Goal: Browse casually

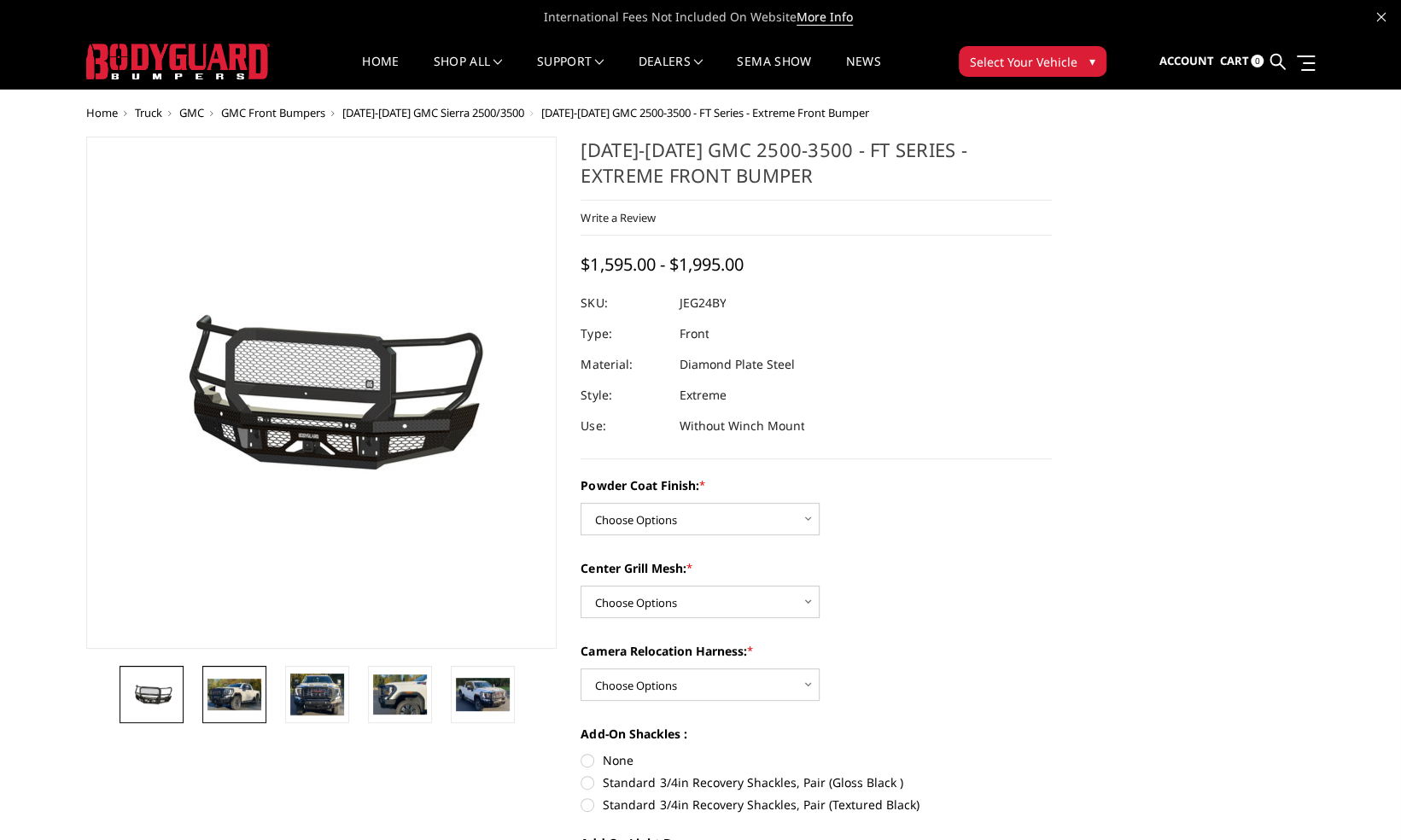
click at [248, 700] on img at bounding box center [234, 695] width 54 height 32
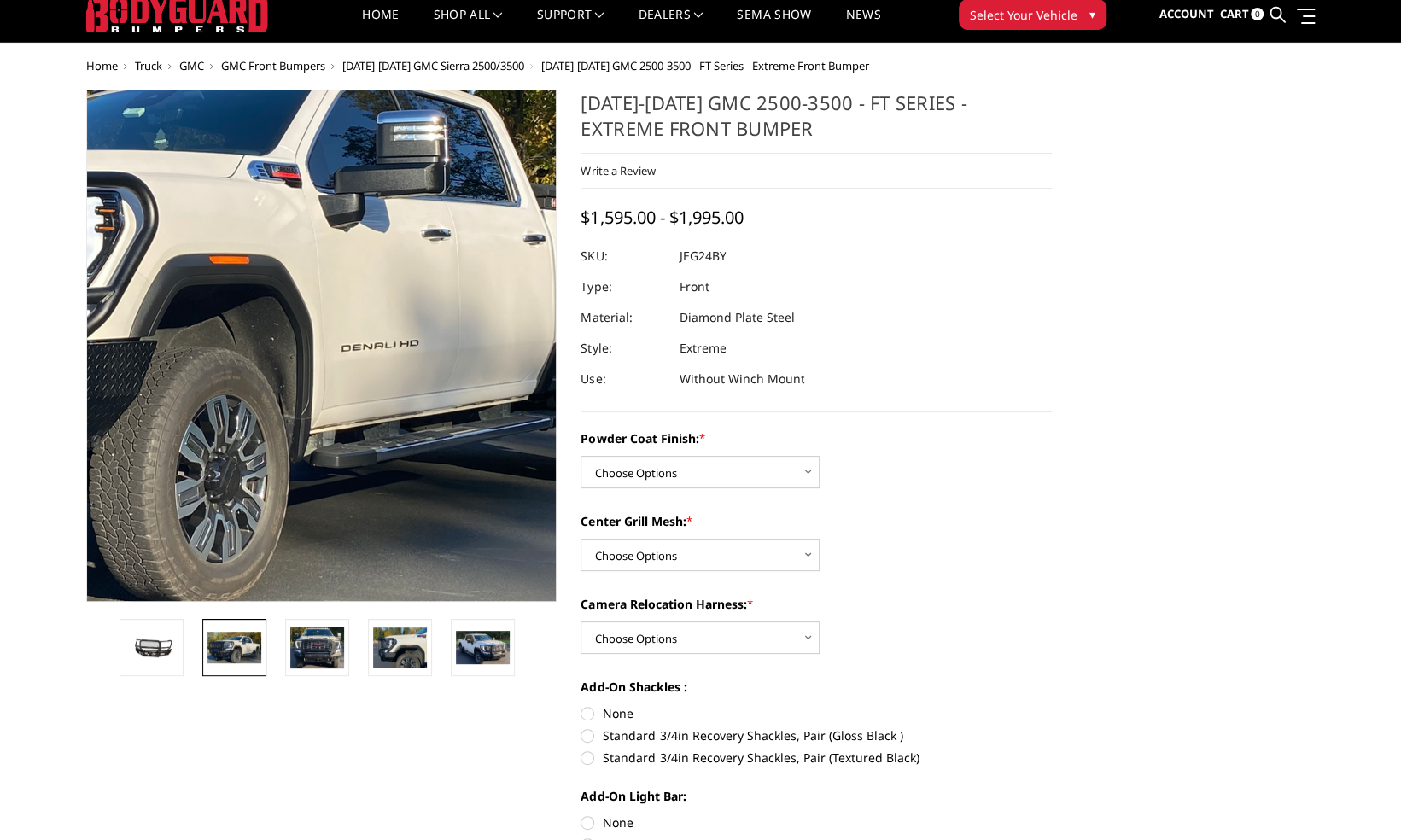
scroll to position [85, 0]
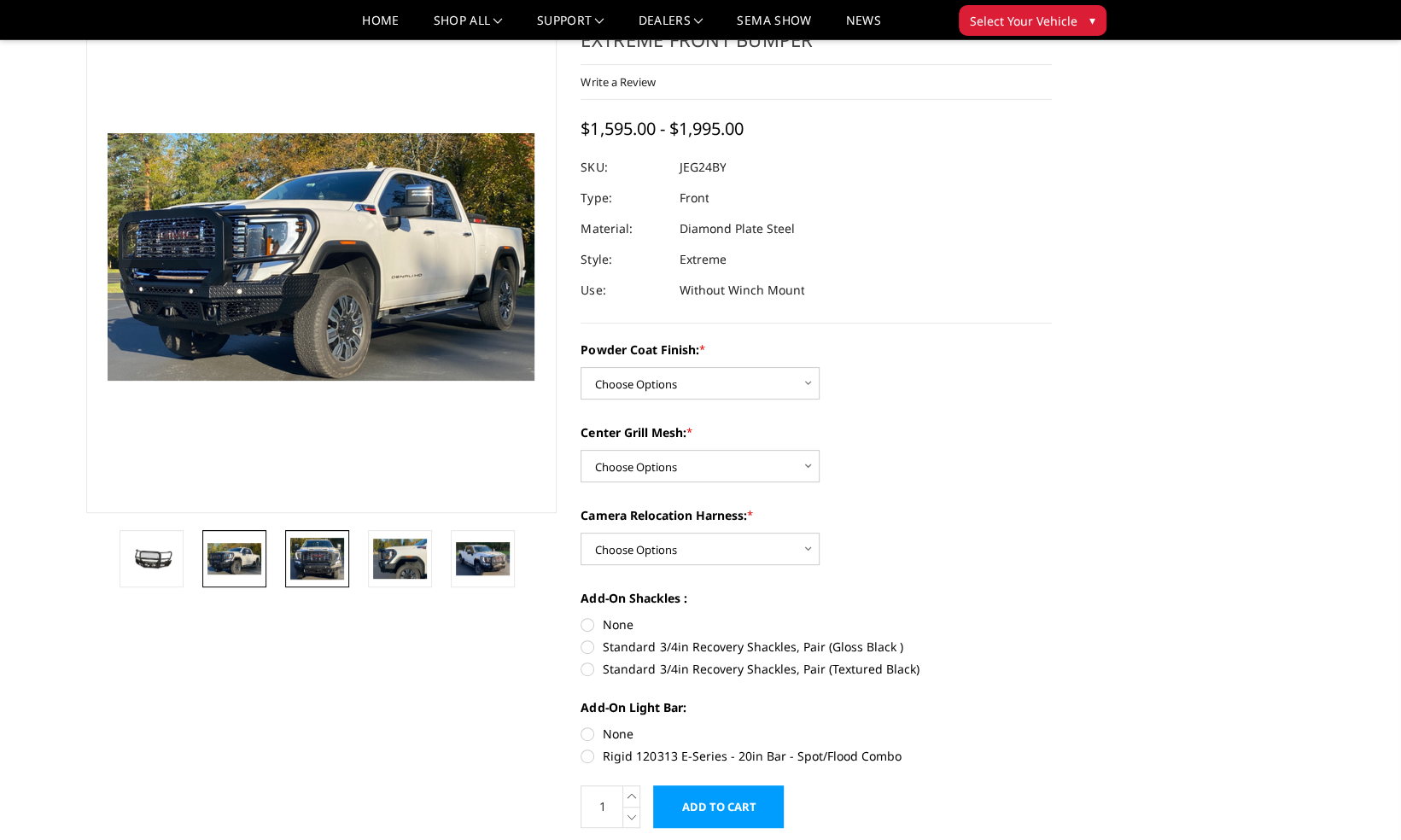
click at [327, 572] on img at bounding box center [318, 559] width 54 height 43
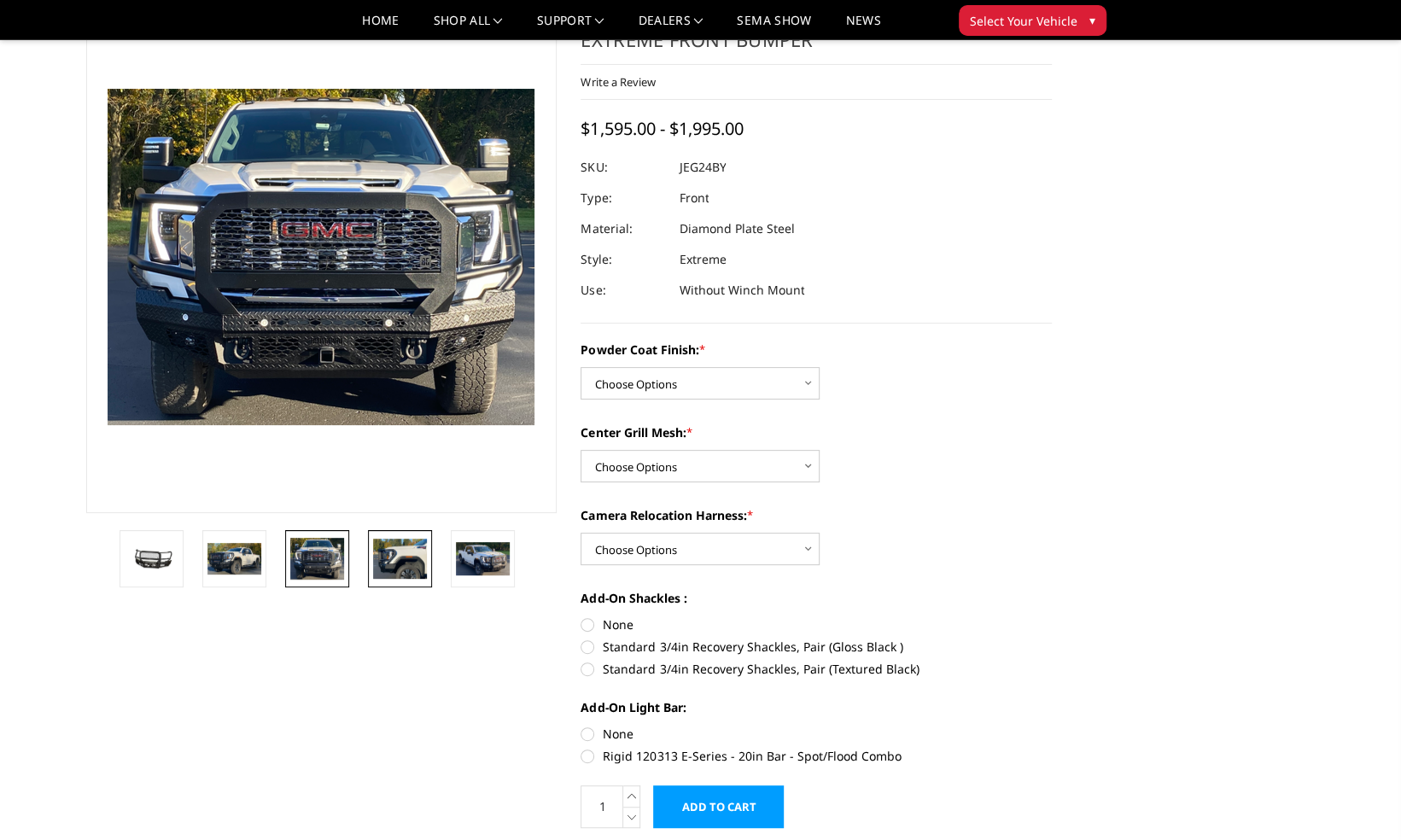
click at [411, 570] on img at bounding box center [400, 558] width 54 height 40
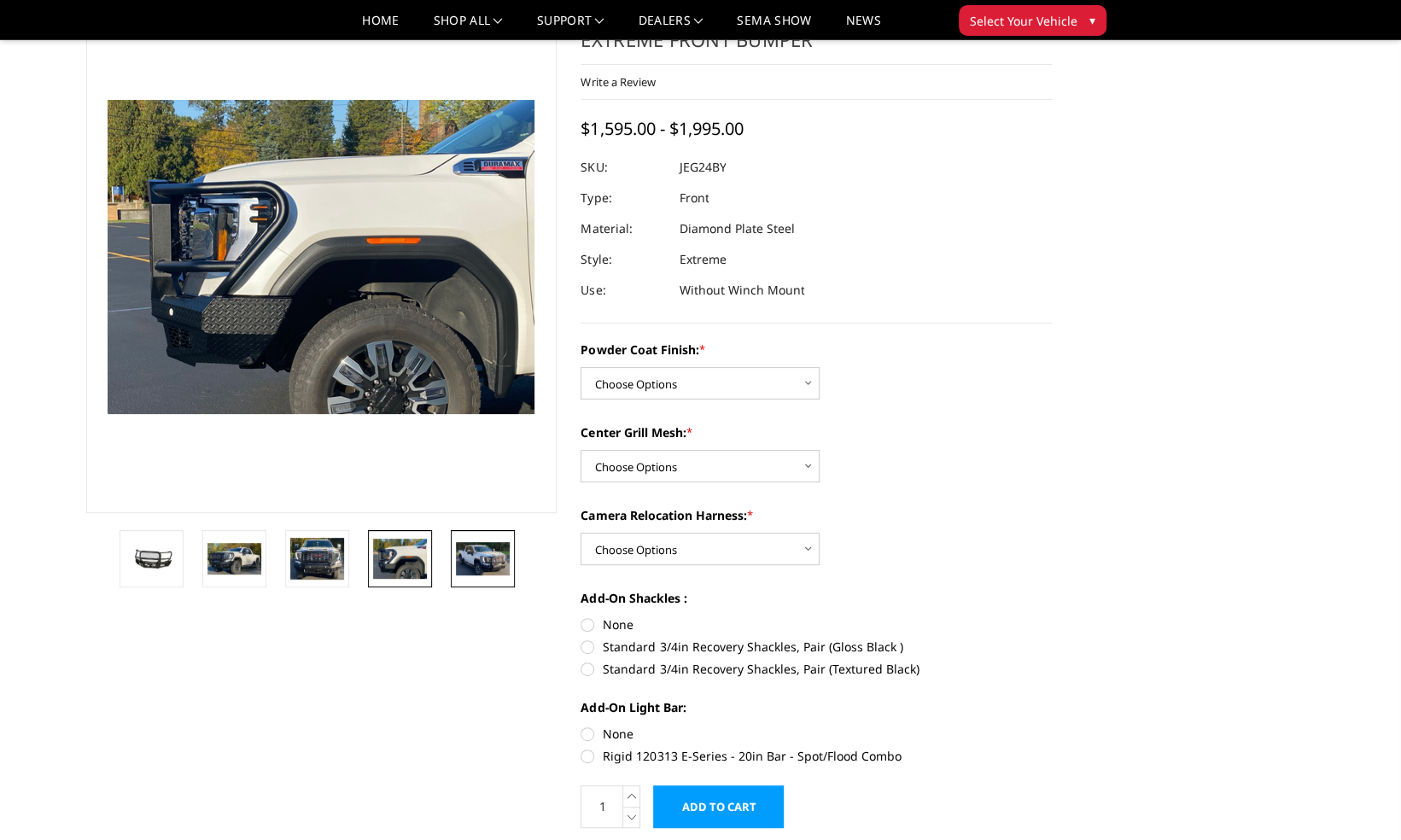
click at [512, 561] on link at bounding box center [483, 558] width 64 height 57
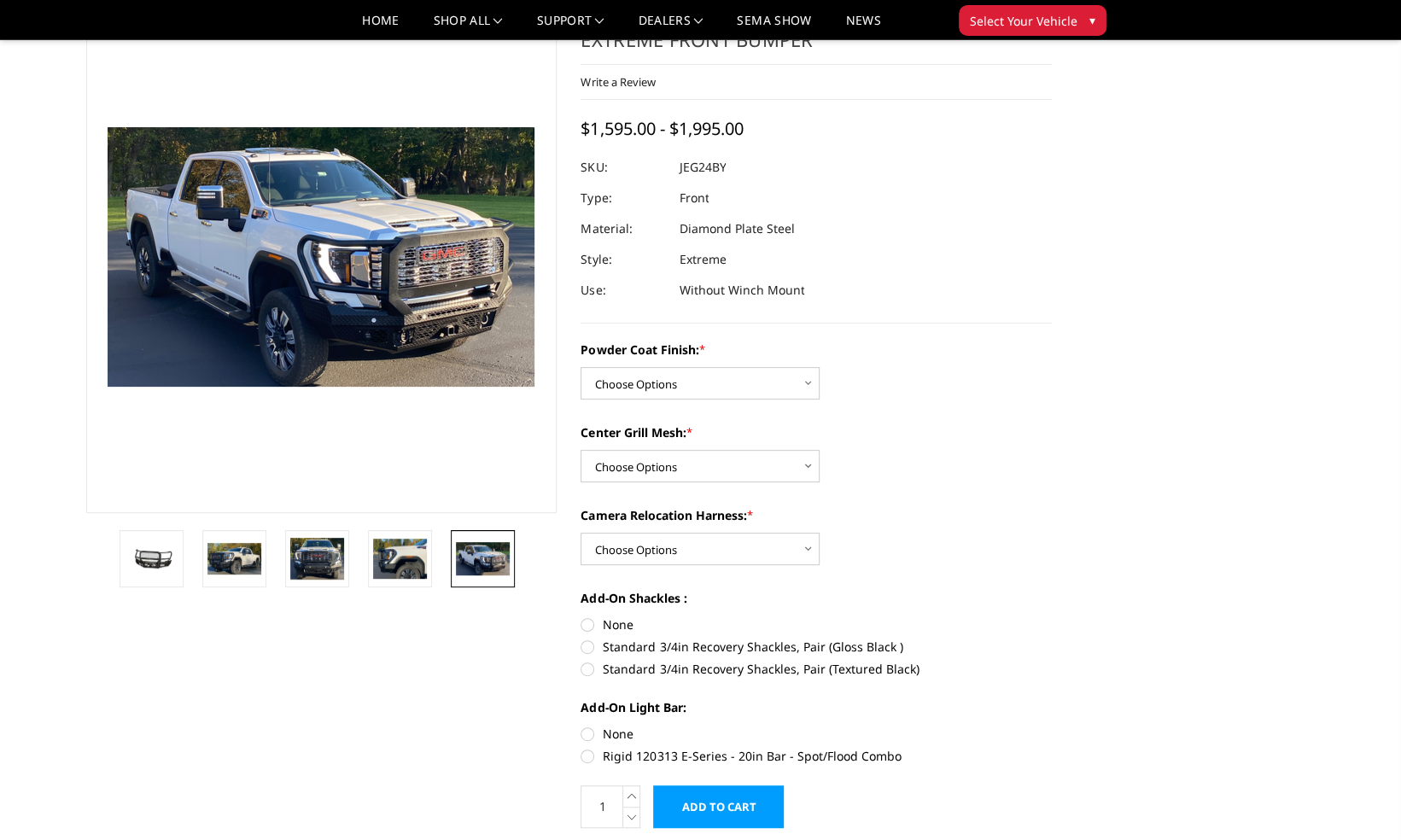
click at [480, 555] on img at bounding box center [483, 558] width 54 height 32
click at [450, 555] on li at bounding box center [488, 558] width 82 height 57
click at [339, 564] on img at bounding box center [318, 559] width 54 height 43
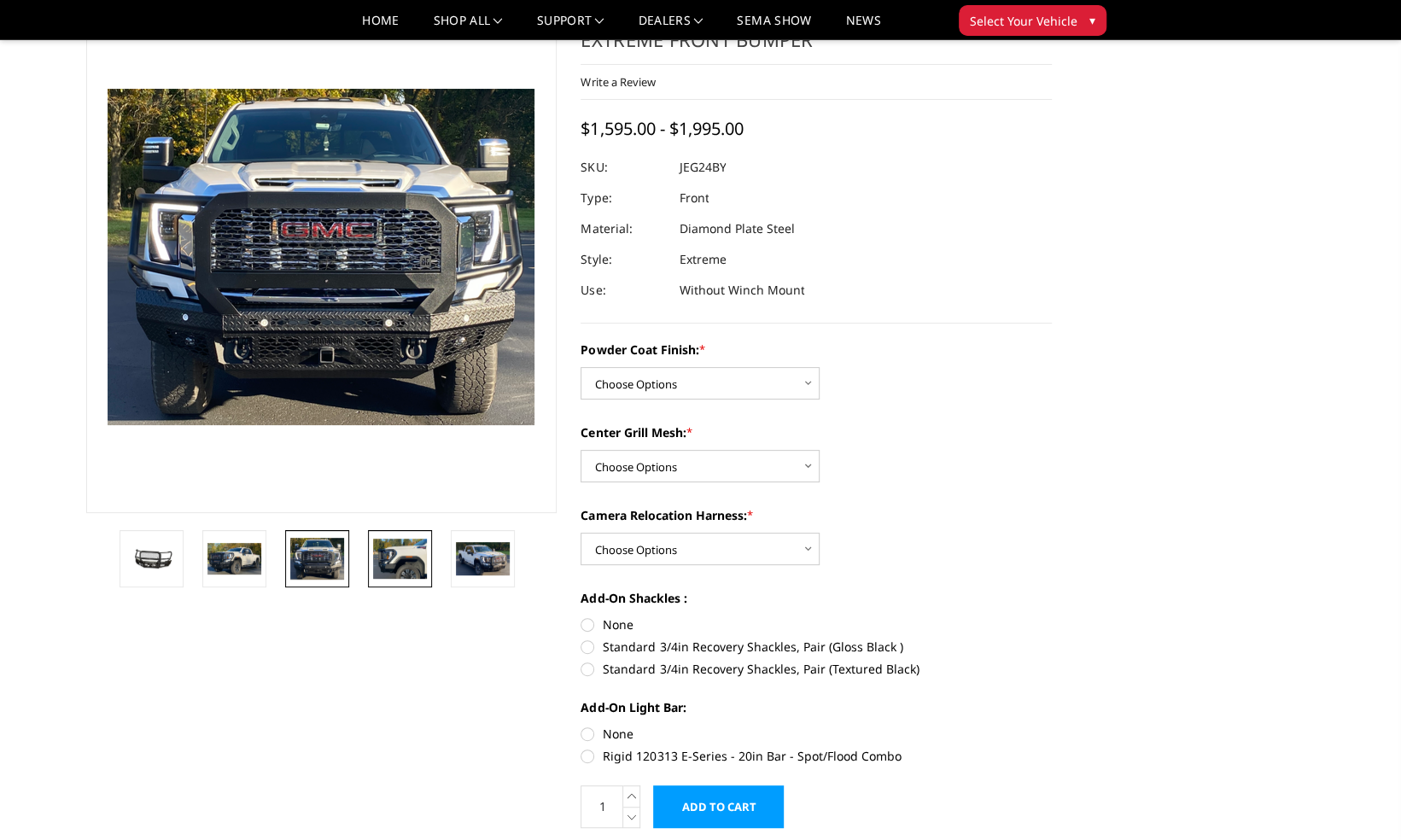
click at [423, 558] on img at bounding box center [400, 558] width 54 height 40
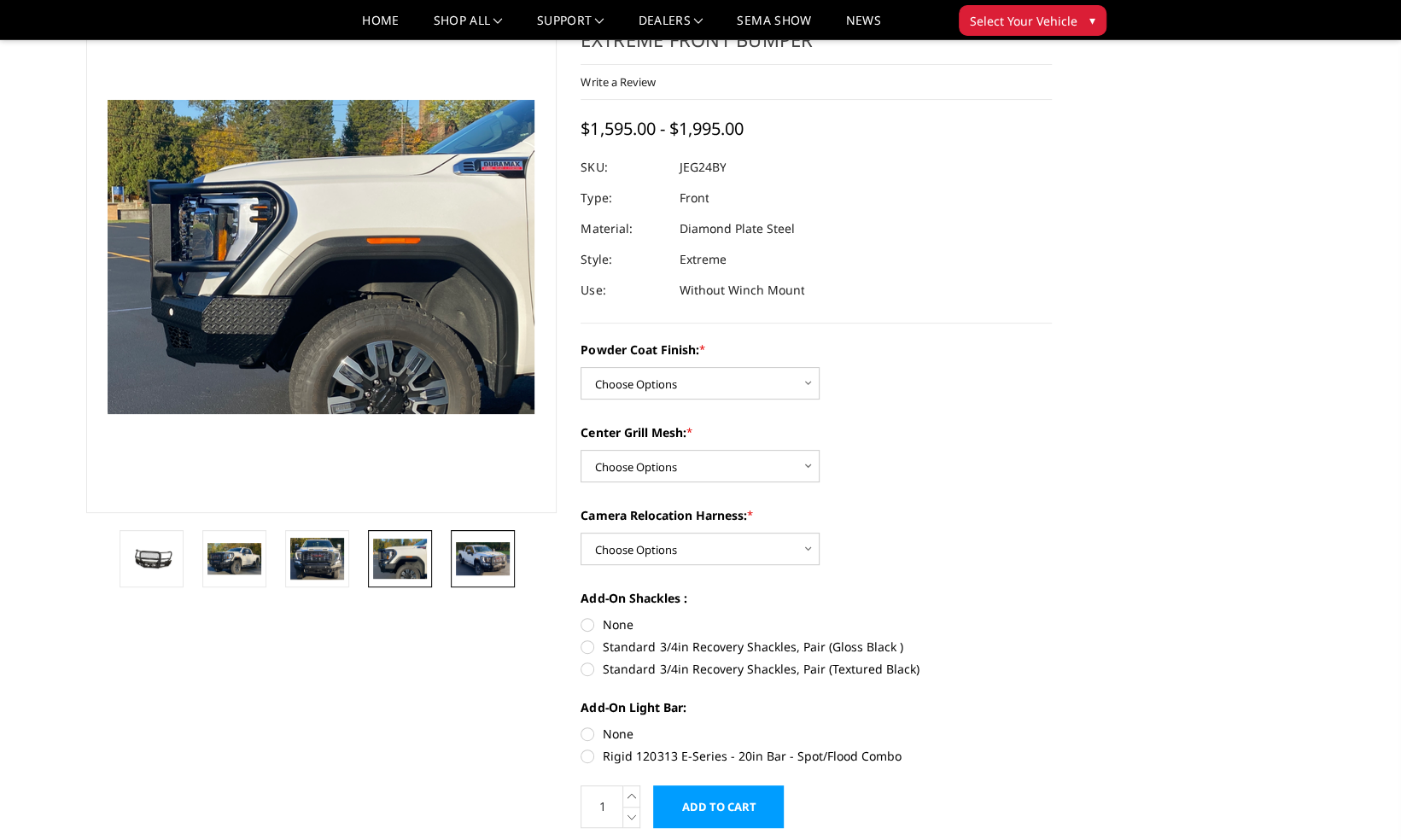
click at [470, 557] on img at bounding box center [483, 558] width 54 height 32
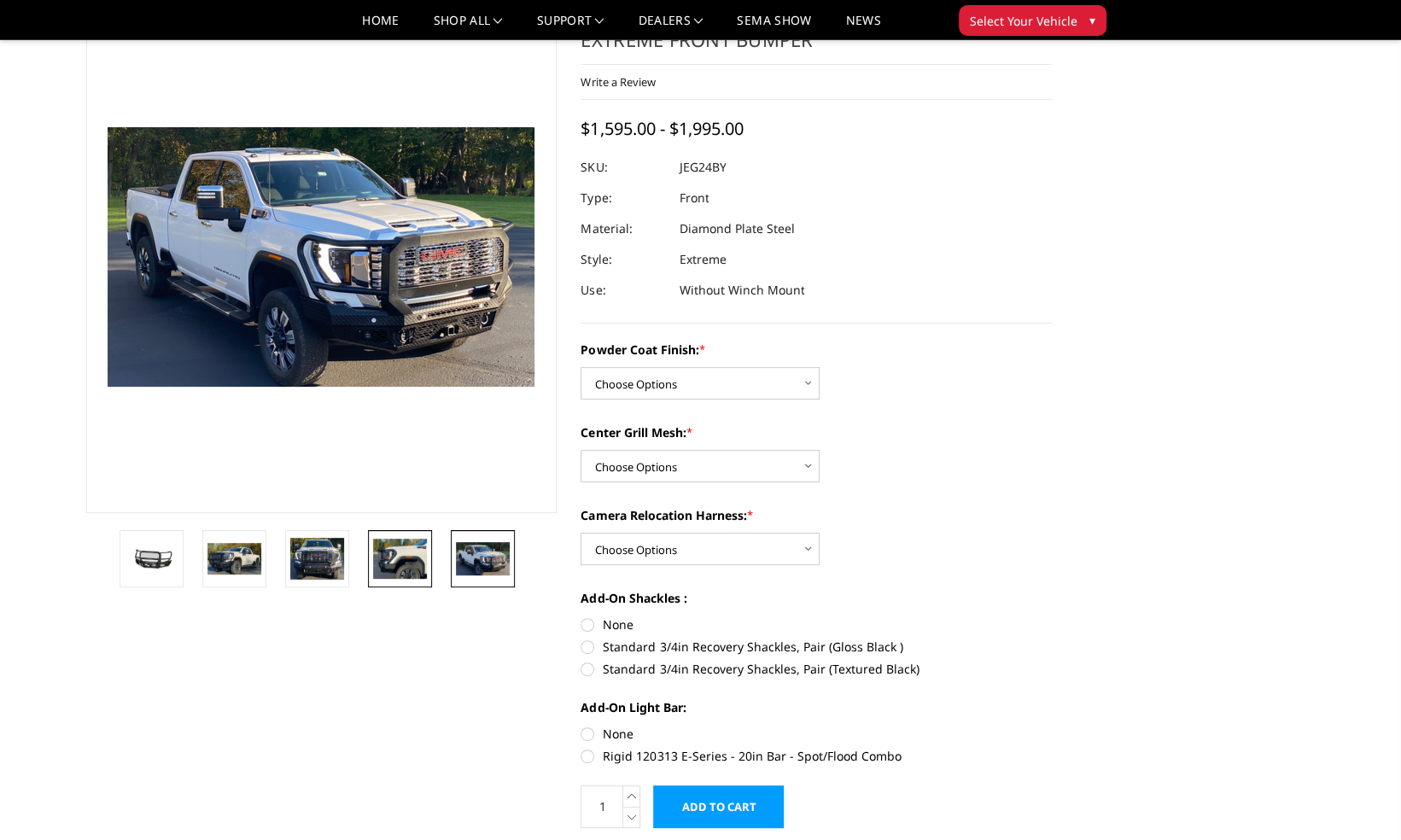
click at [373, 558] on img at bounding box center [400, 558] width 54 height 40
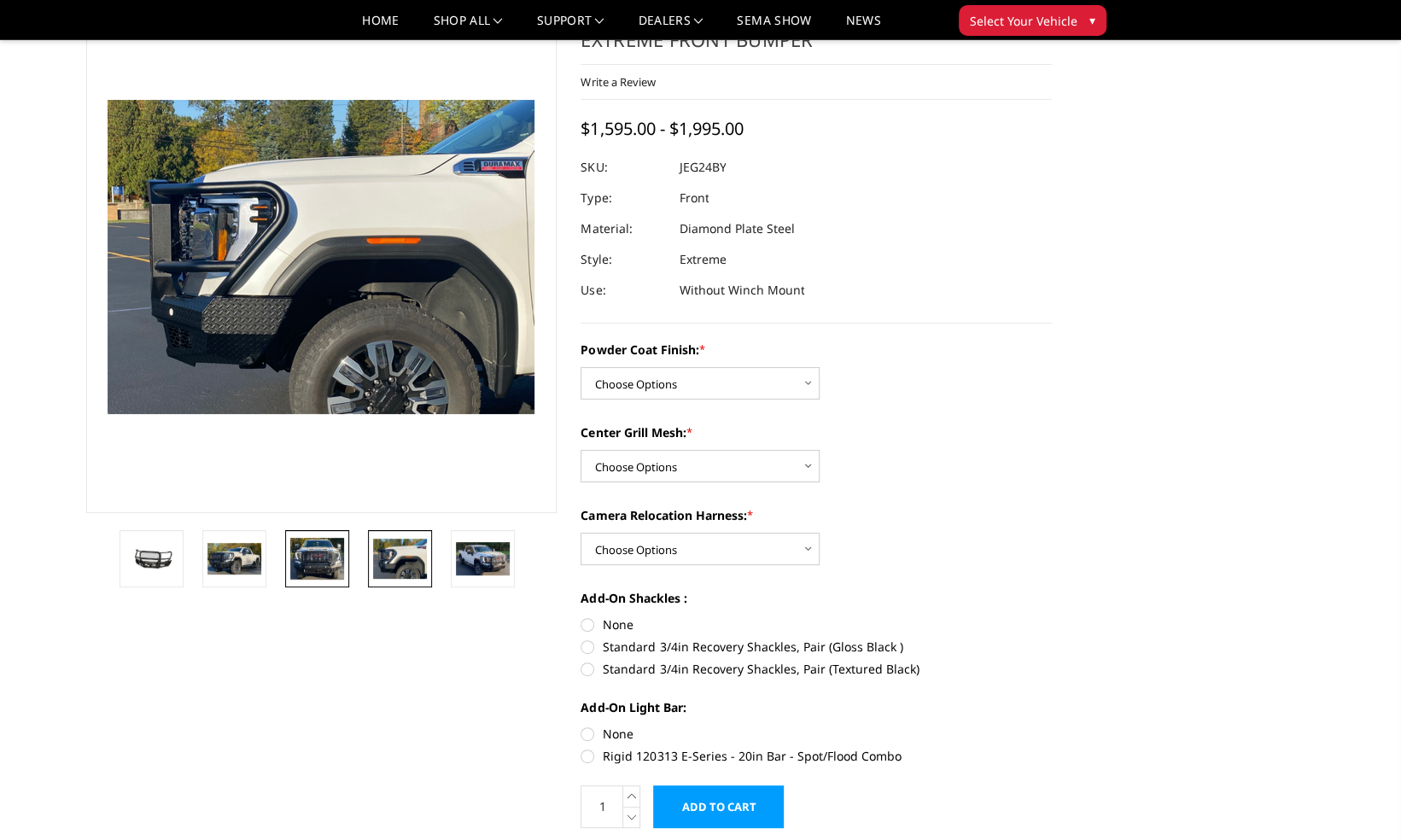
click at [306, 557] on img at bounding box center [318, 559] width 54 height 43
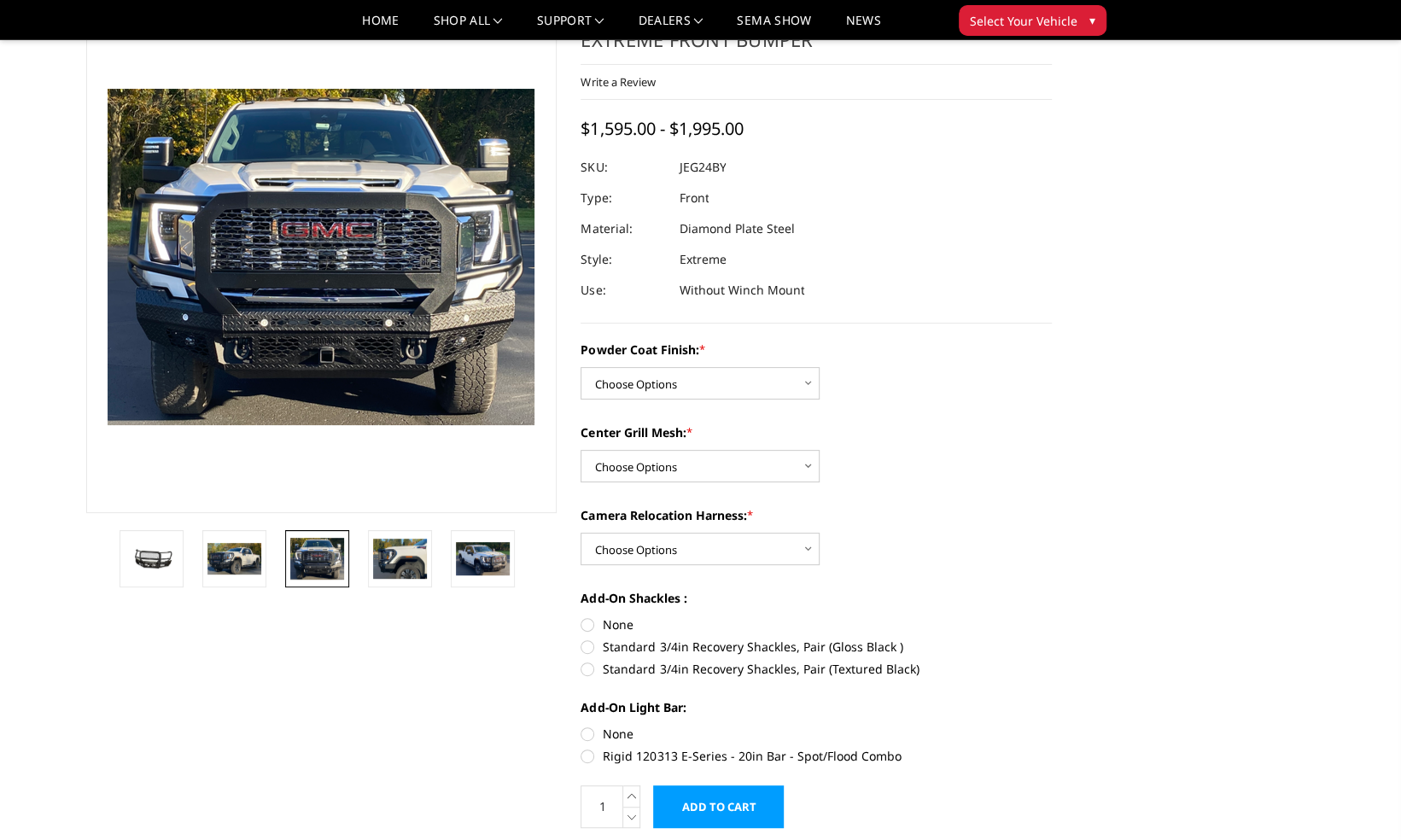
click at [321, 563] on img at bounding box center [318, 559] width 54 height 43
click at [247, 551] on img at bounding box center [234, 558] width 54 height 32
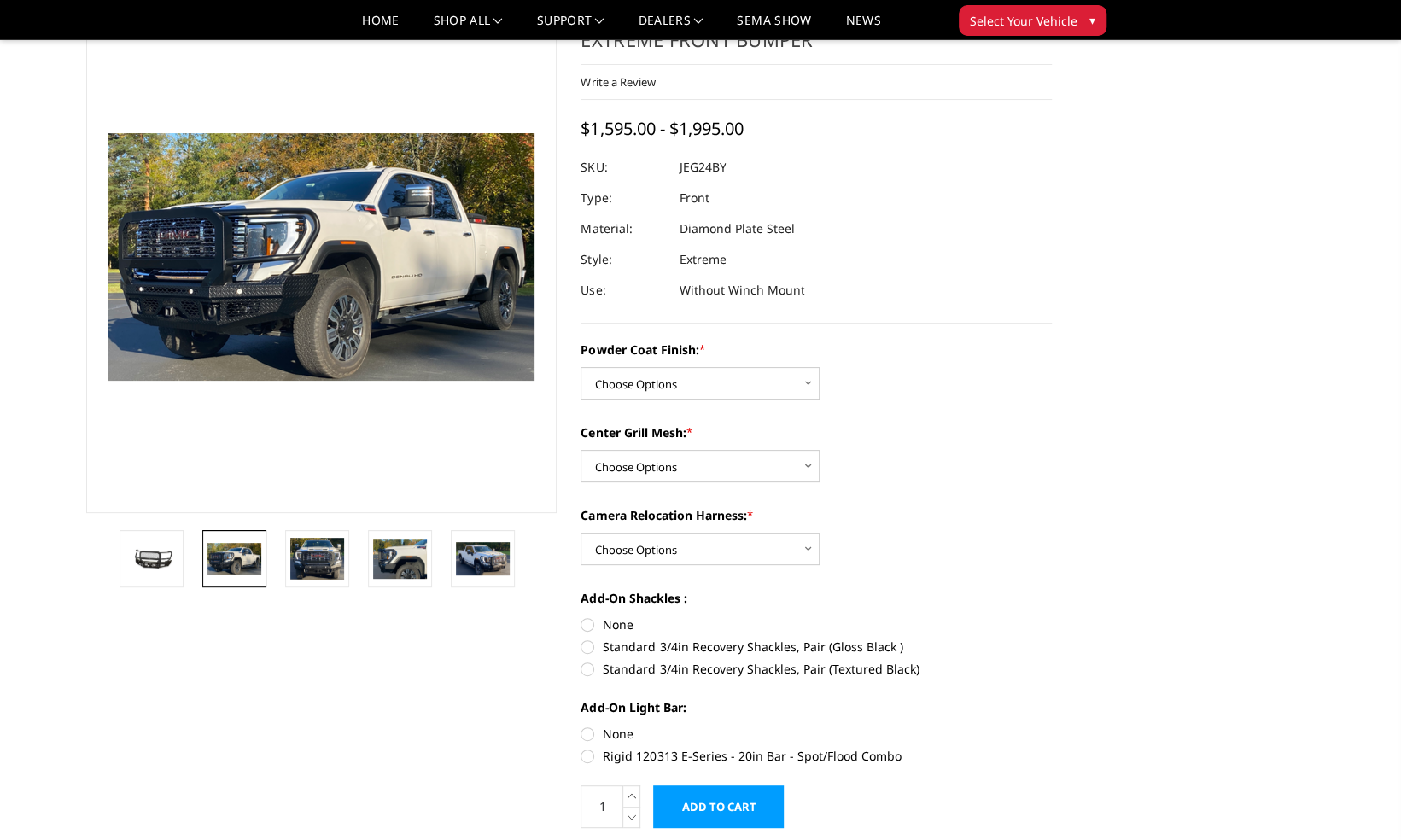
click at [356, 578] on li at bounding box center [323, 558] width 82 height 57
click at [388, 565] on img at bounding box center [400, 558] width 54 height 40
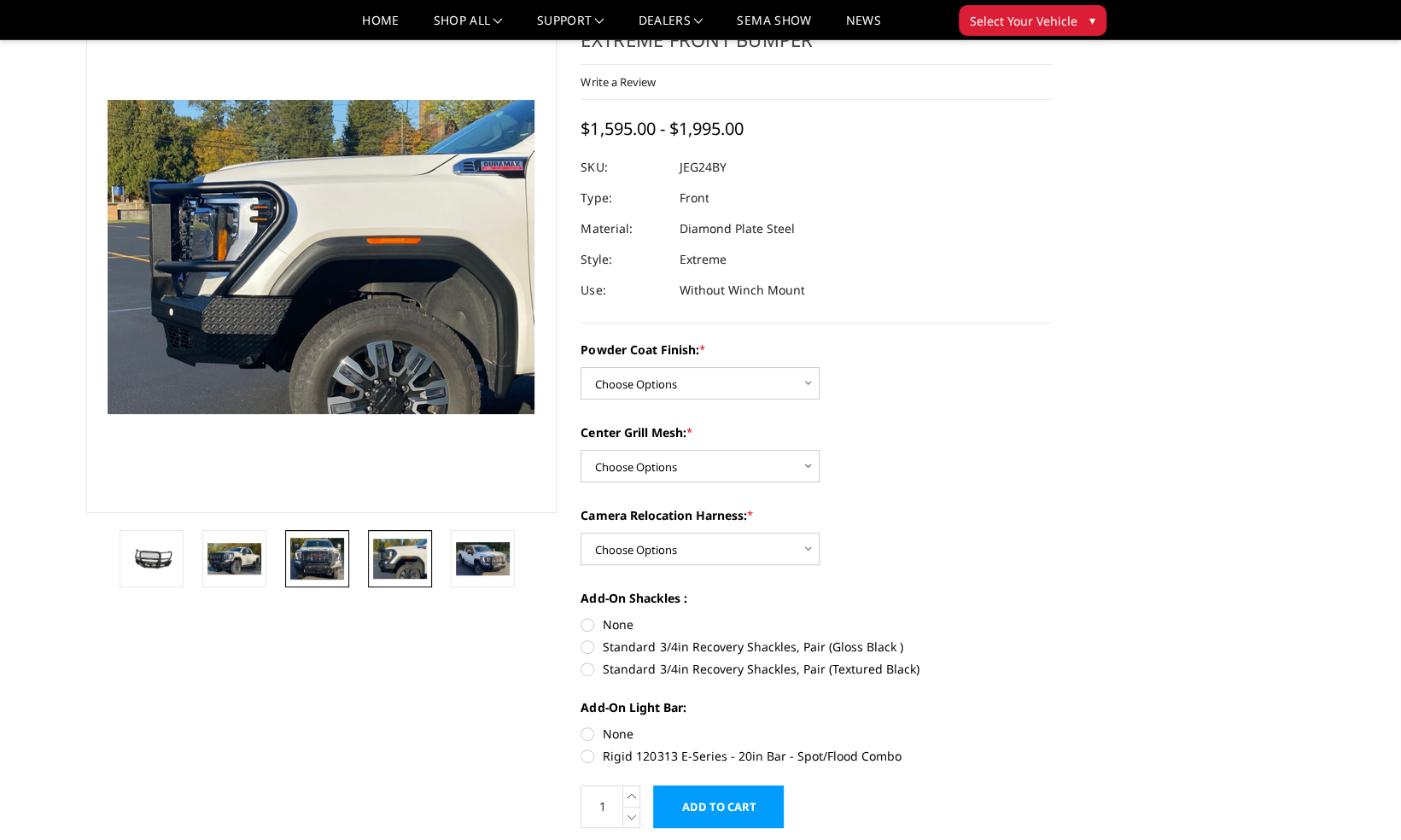
click at [302, 558] on img at bounding box center [318, 559] width 54 height 43
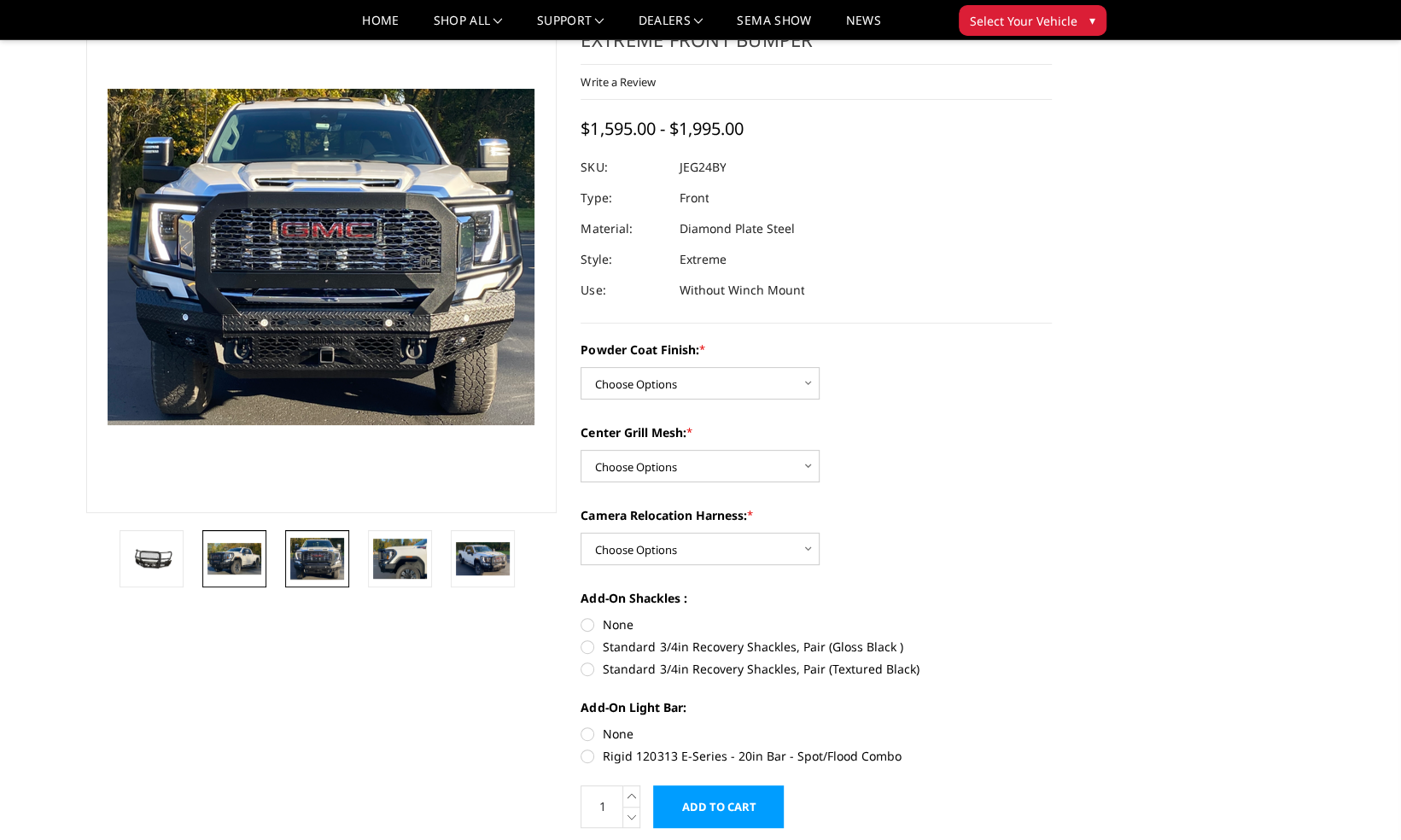
click at [244, 550] on img at bounding box center [234, 558] width 54 height 32
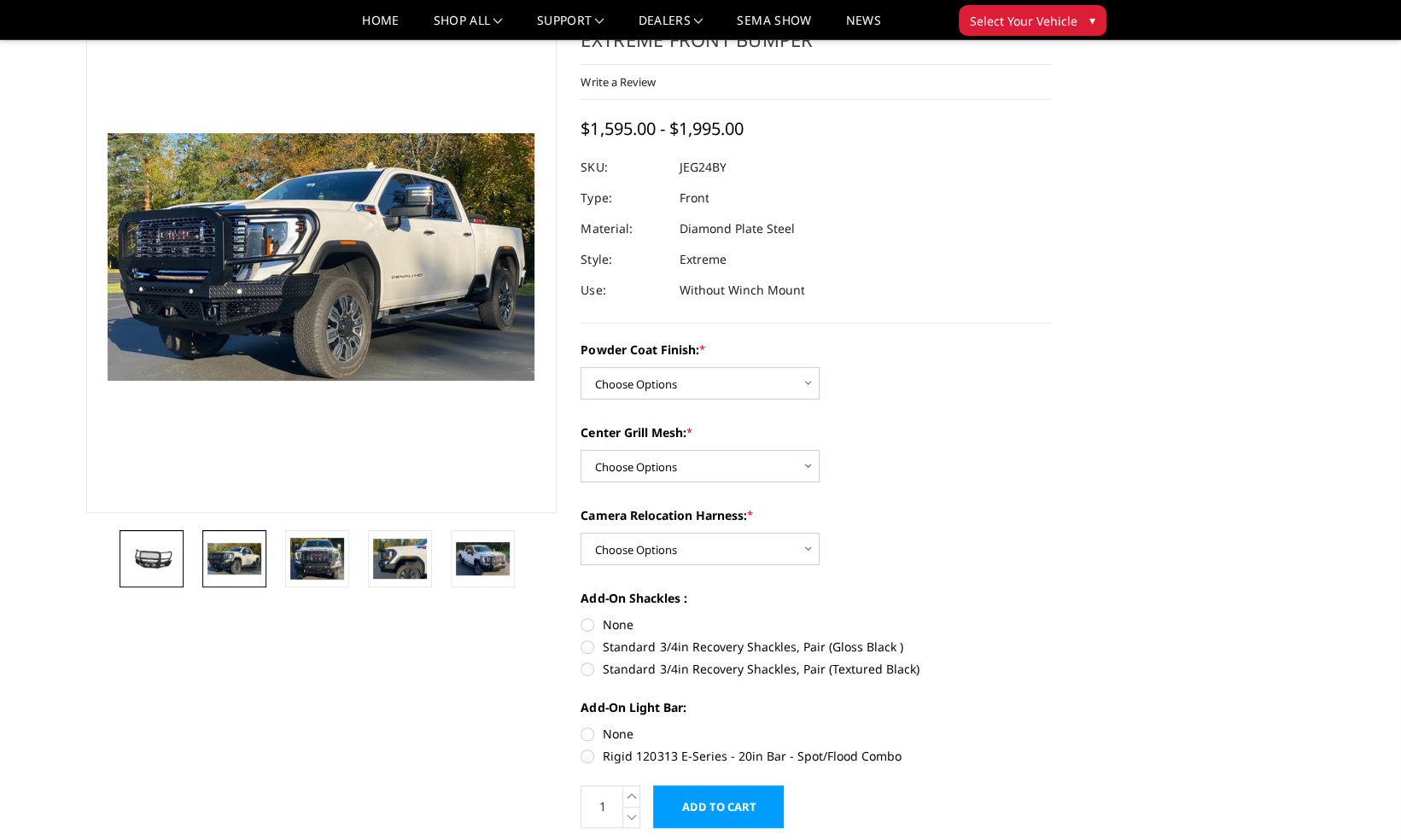
click at [142, 551] on img at bounding box center [152, 559] width 54 height 25
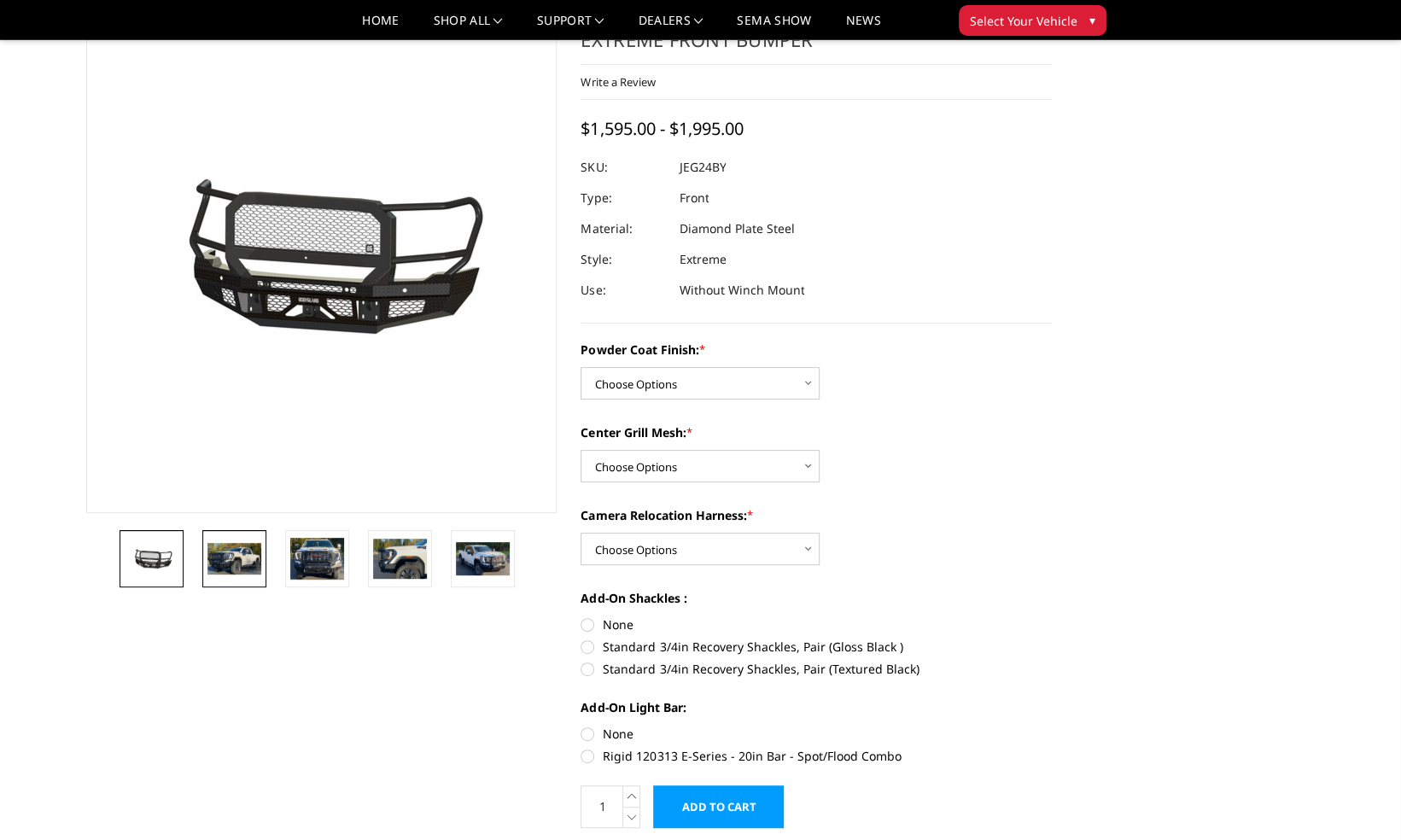
click at [233, 554] on img at bounding box center [234, 558] width 54 height 32
